Goal: Task Accomplishment & Management: Manage account settings

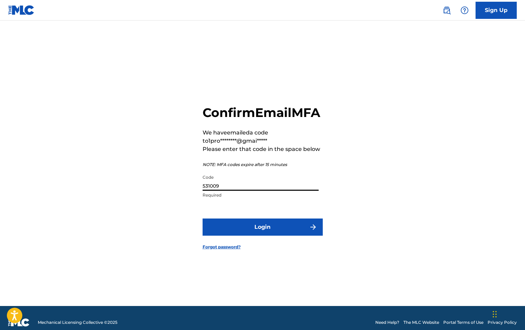
type input "531009"
click at [277, 235] on button "Login" at bounding box center [263, 227] width 120 height 17
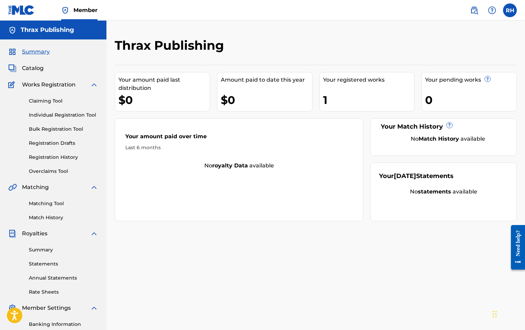
click at [46, 254] on div "Summary Statements Annual Statements Rate Sheets" at bounding box center [53, 267] width 90 height 58
click at [47, 252] on link "Summary" at bounding box center [63, 250] width 69 height 7
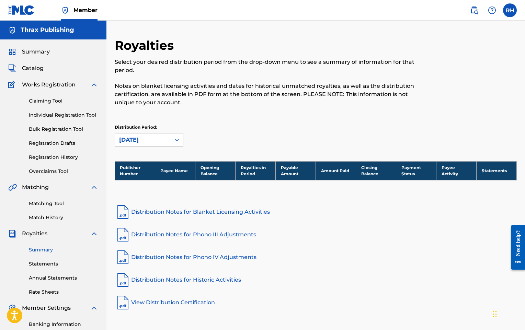
click at [48, 259] on div "Summary Statements Annual Statements Rate Sheets" at bounding box center [53, 267] width 90 height 58
click at [49, 263] on link "Statements" at bounding box center [63, 264] width 69 height 7
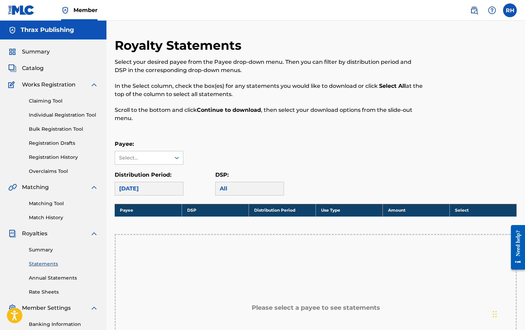
click at [150, 151] on div "Payee: Select..." at bounding box center [149, 152] width 69 height 25
click at [150, 151] on div "Select..." at bounding box center [149, 158] width 69 height 14
click at [150, 151] on div "Select..." at bounding box center [143, 157] width 56 height 13
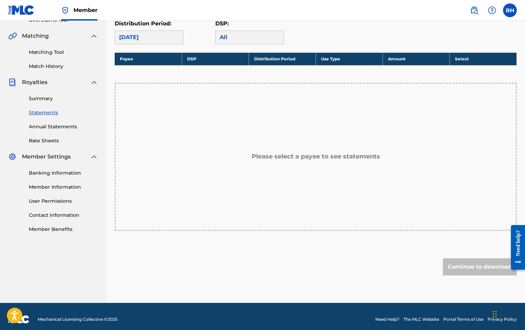
scroll to position [157, 0]
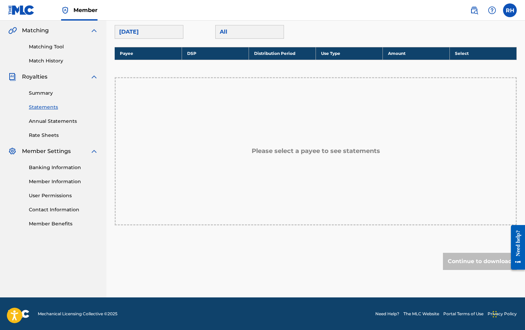
click at [54, 207] on link "Contact Information" at bounding box center [63, 209] width 69 height 7
